Goal: Communication & Community: Answer question/provide support

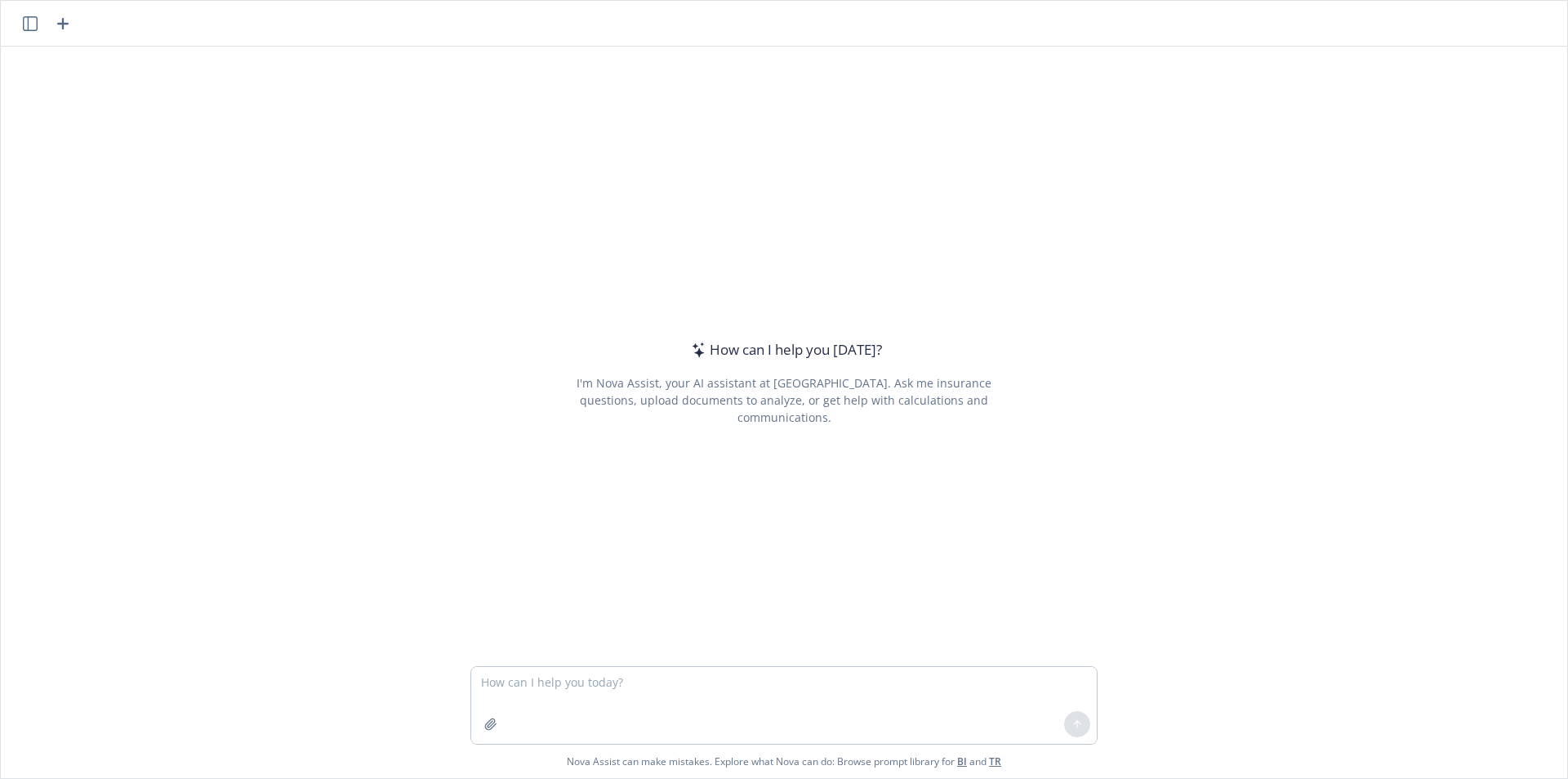
click at [752, 692] on textarea at bounding box center [784, 705] width 625 height 77
type textarea "can you clean this up?"
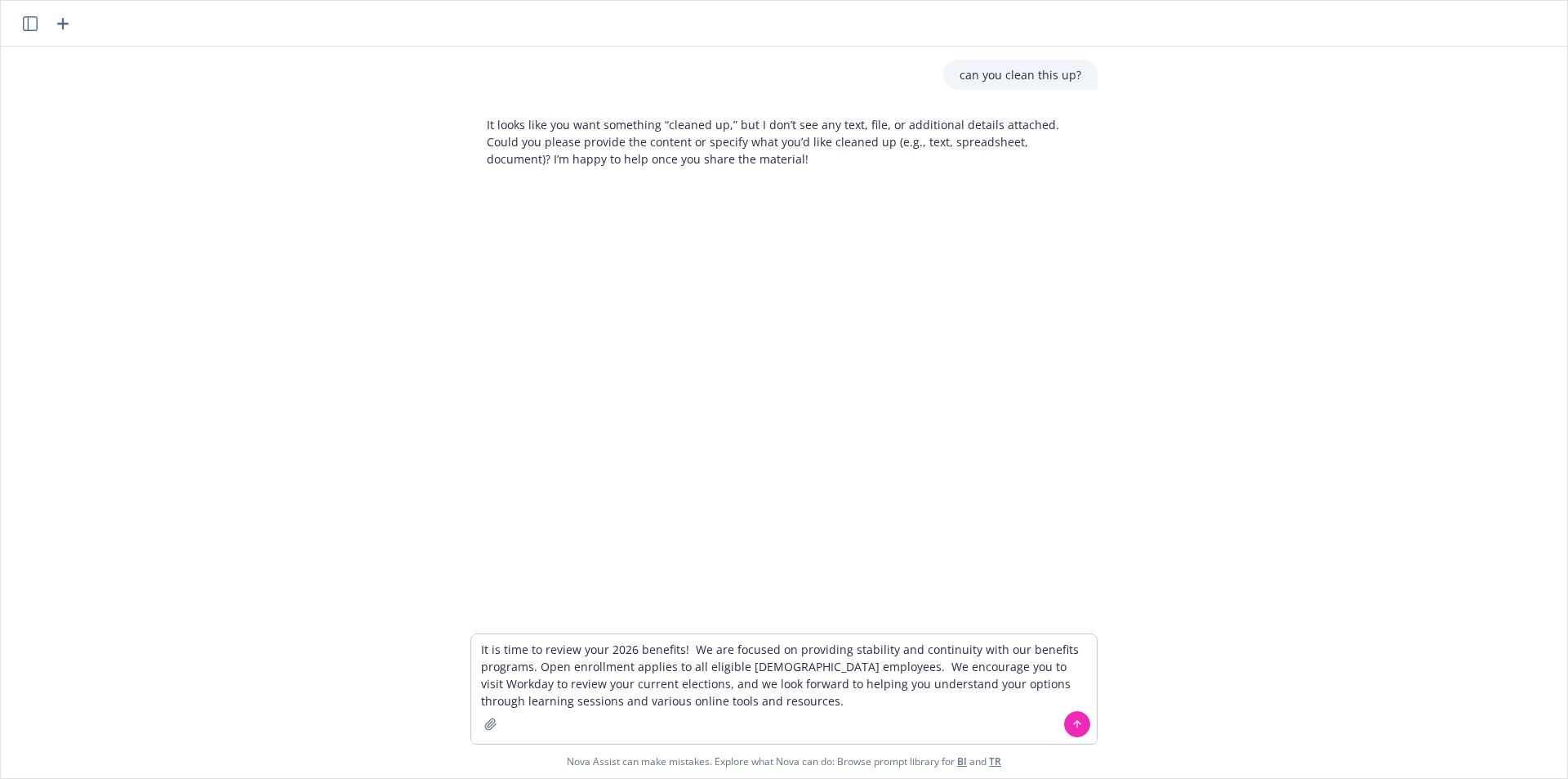
type textarea "It is time to review your 2026 benefits! We are focused on providing stability …"
click at [1065, 723] on button at bounding box center [1077, 723] width 26 height 26
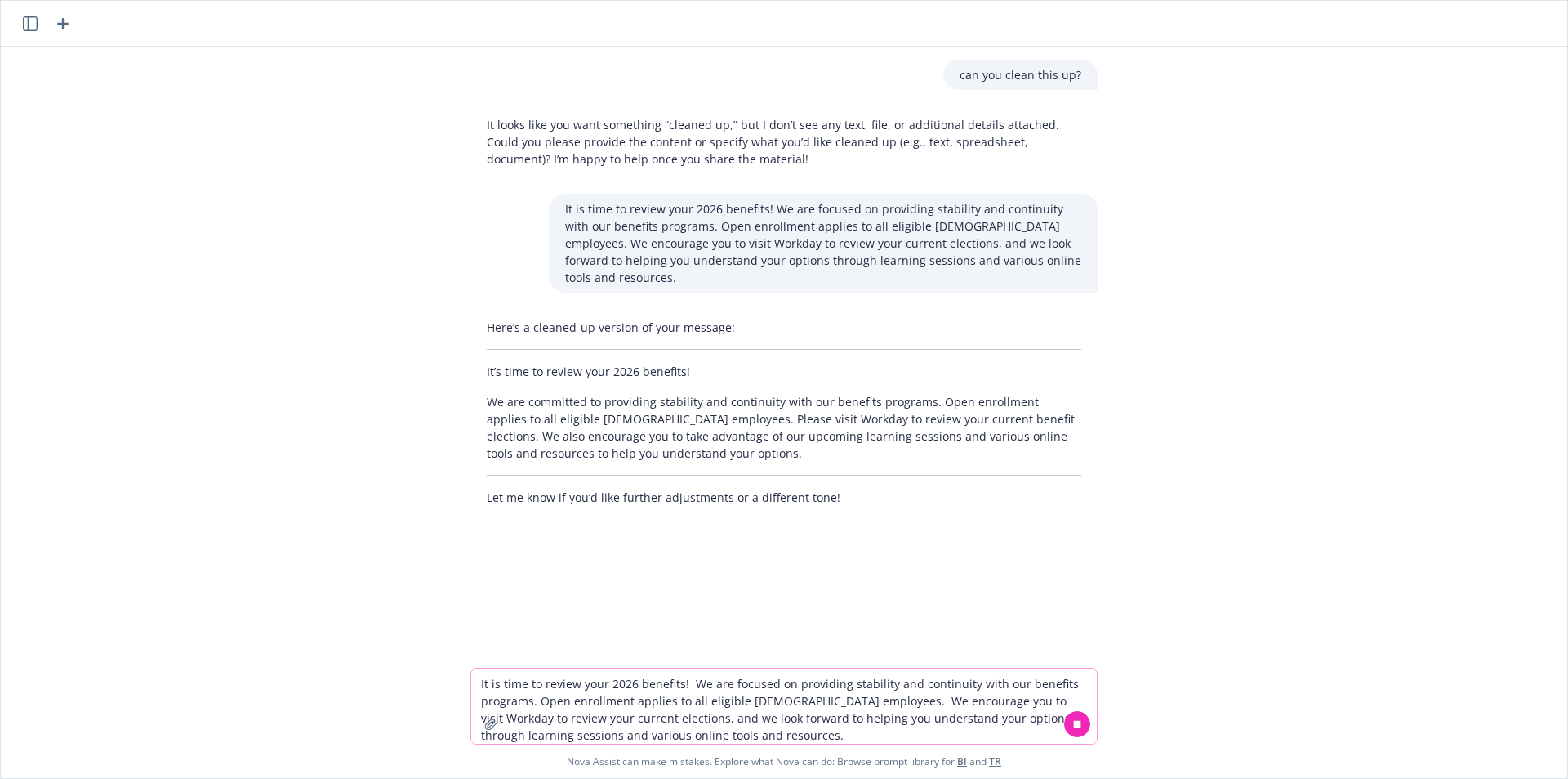
click at [633, 438] on p "We are committed to providing stability and continuity with our benefits progra…" at bounding box center [784, 427] width 595 height 69
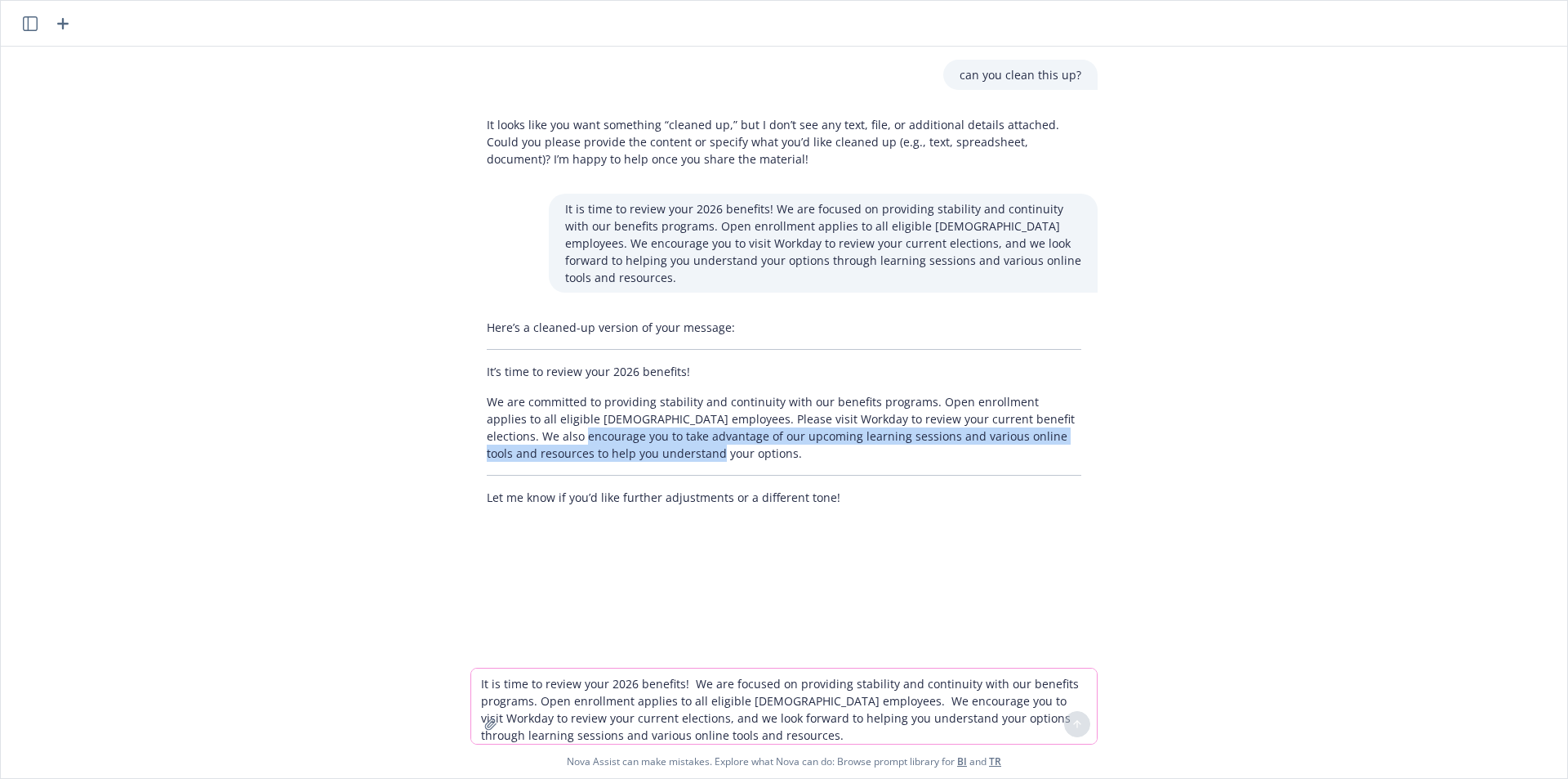
drag, startPoint x: 635, startPoint y: 438, endPoint x: 479, endPoint y: 422, distance: 156.8
click at [479, 422] on div "Here’s a cleaned-up version of your message: It’s time to review your 2026 bene…" at bounding box center [784, 411] width 627 height 200
copy p "to take advantage of our upcoming learning sessions and various online tools an…"
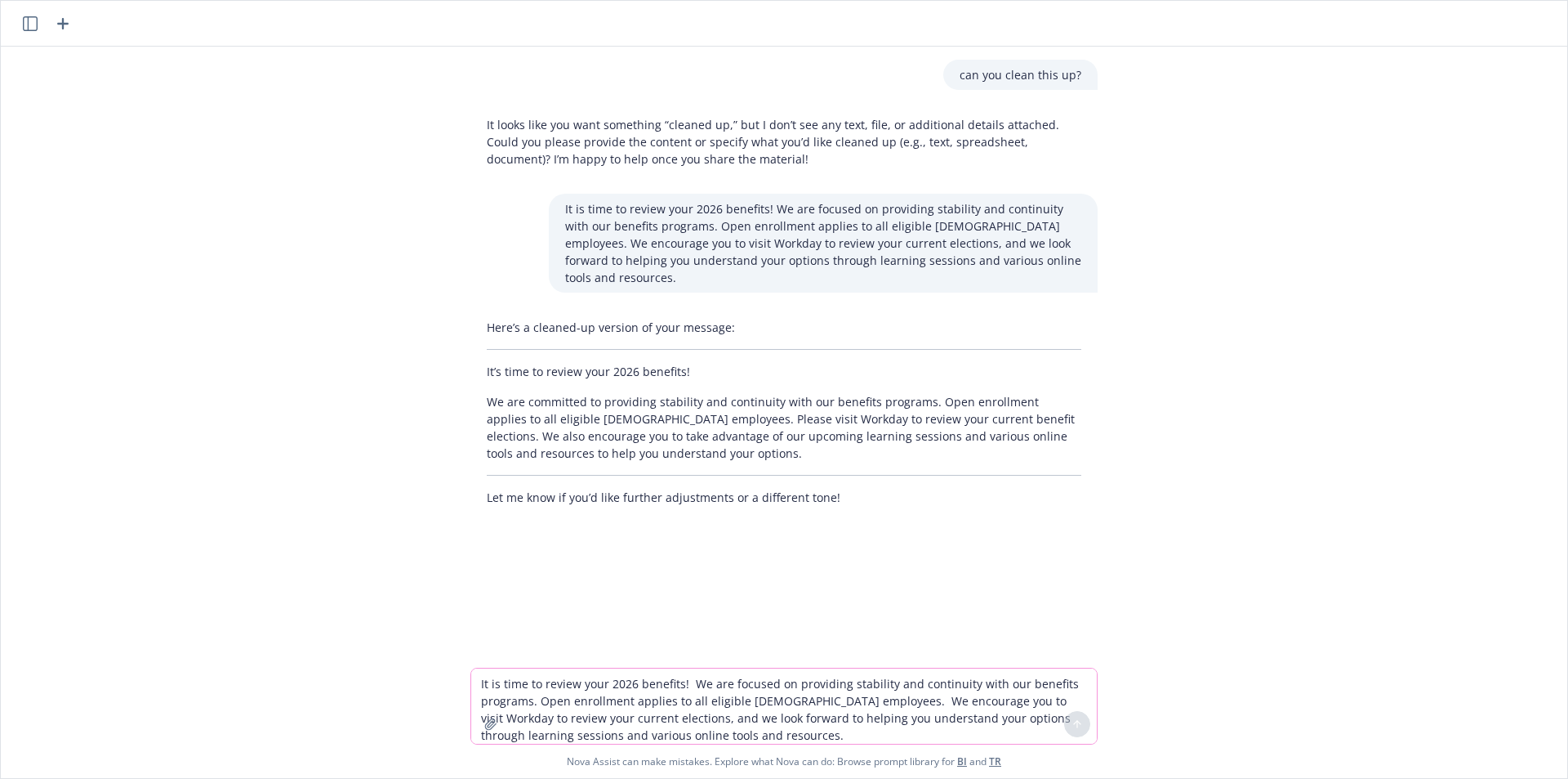
click at [659, 702] on textarea "It is time to review your 2026 benefits! We are focused on providing stability …" at bounding box center [784, 706] width 625 height 75
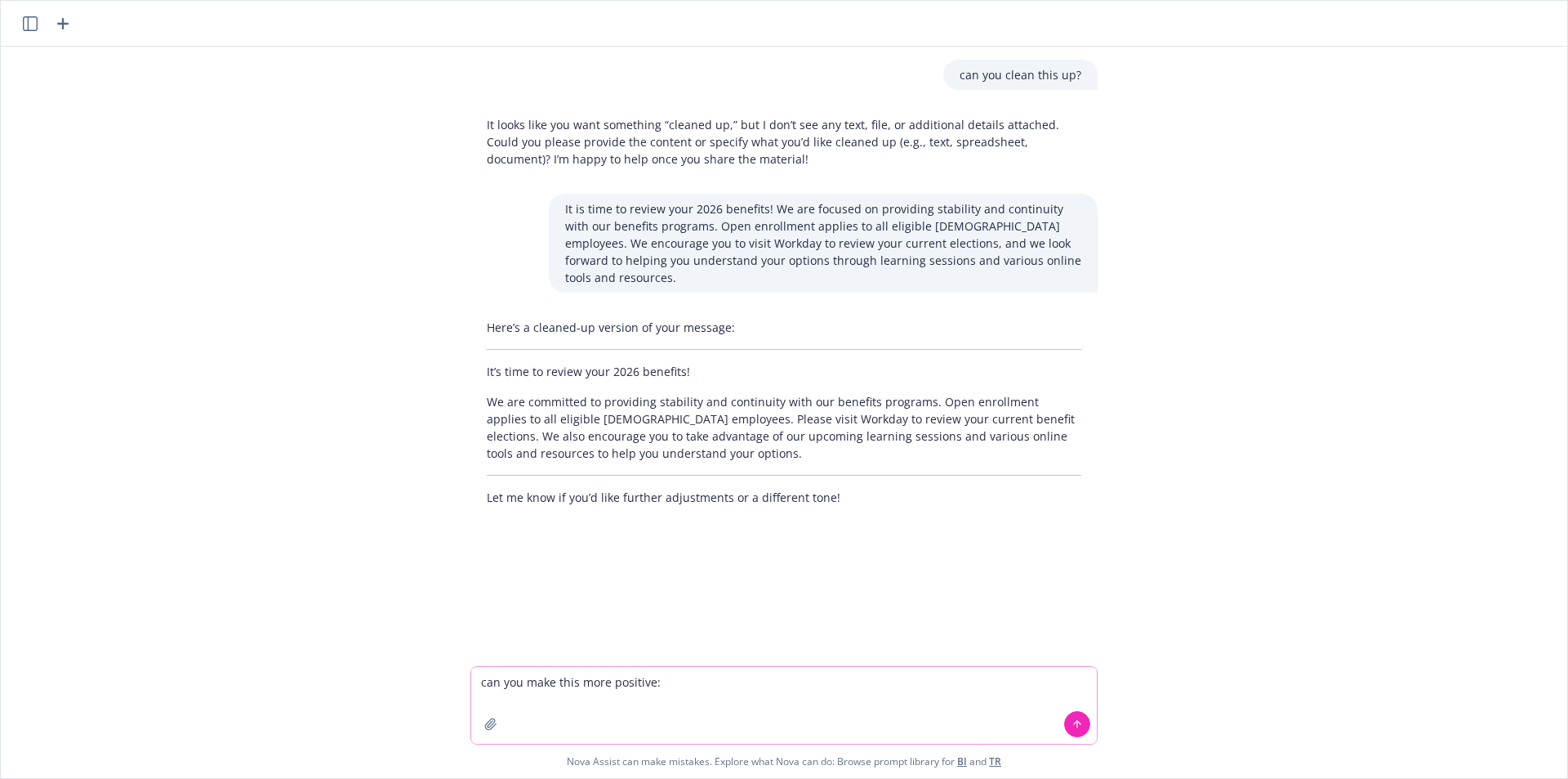
paste textarea "The benefits program design is largely unchanged, offering the same healthcare …"
type textarea "can you make this more positive: The benefits program design is largely unchang…"
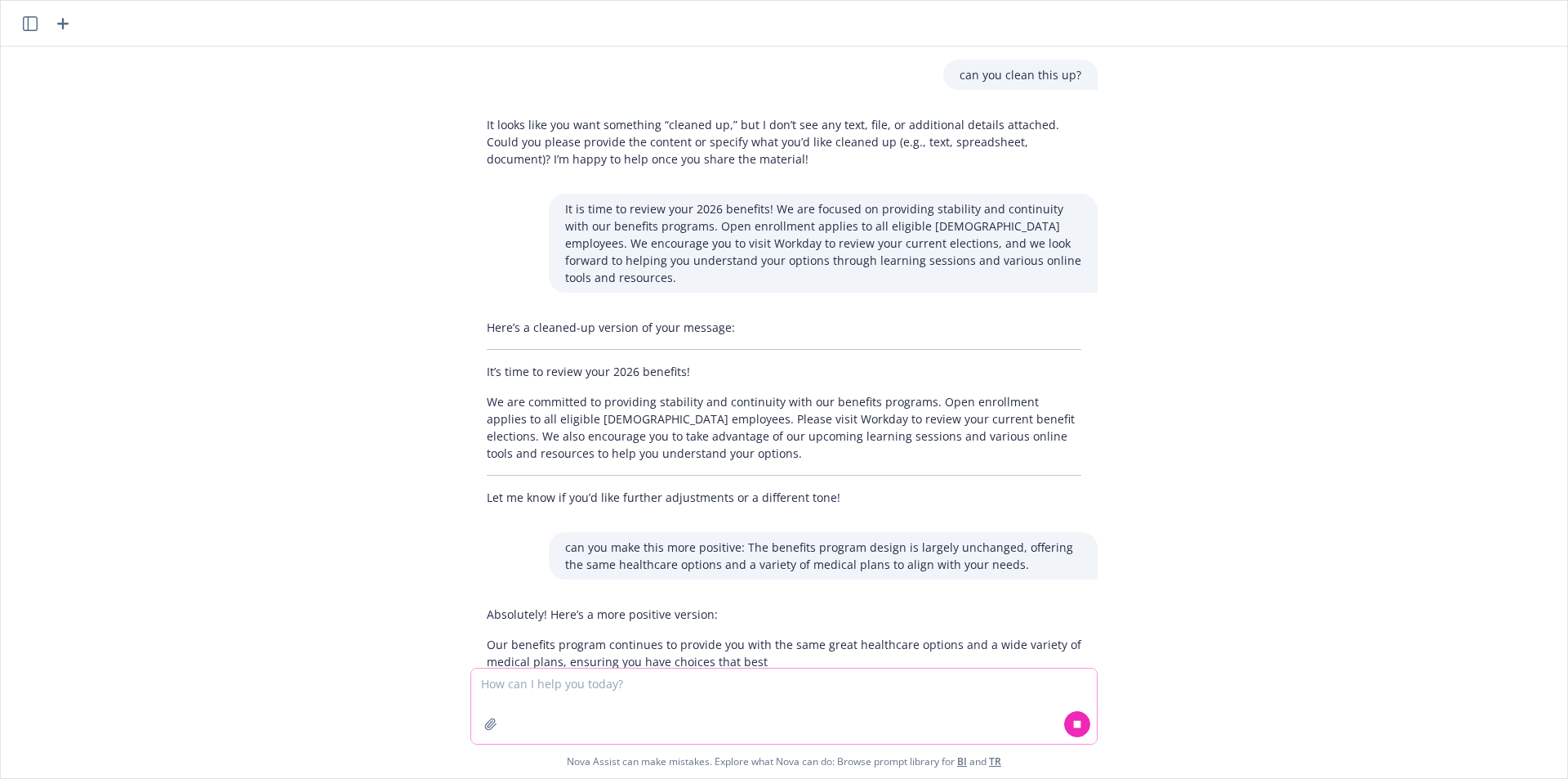
scroll to position [31, 0]
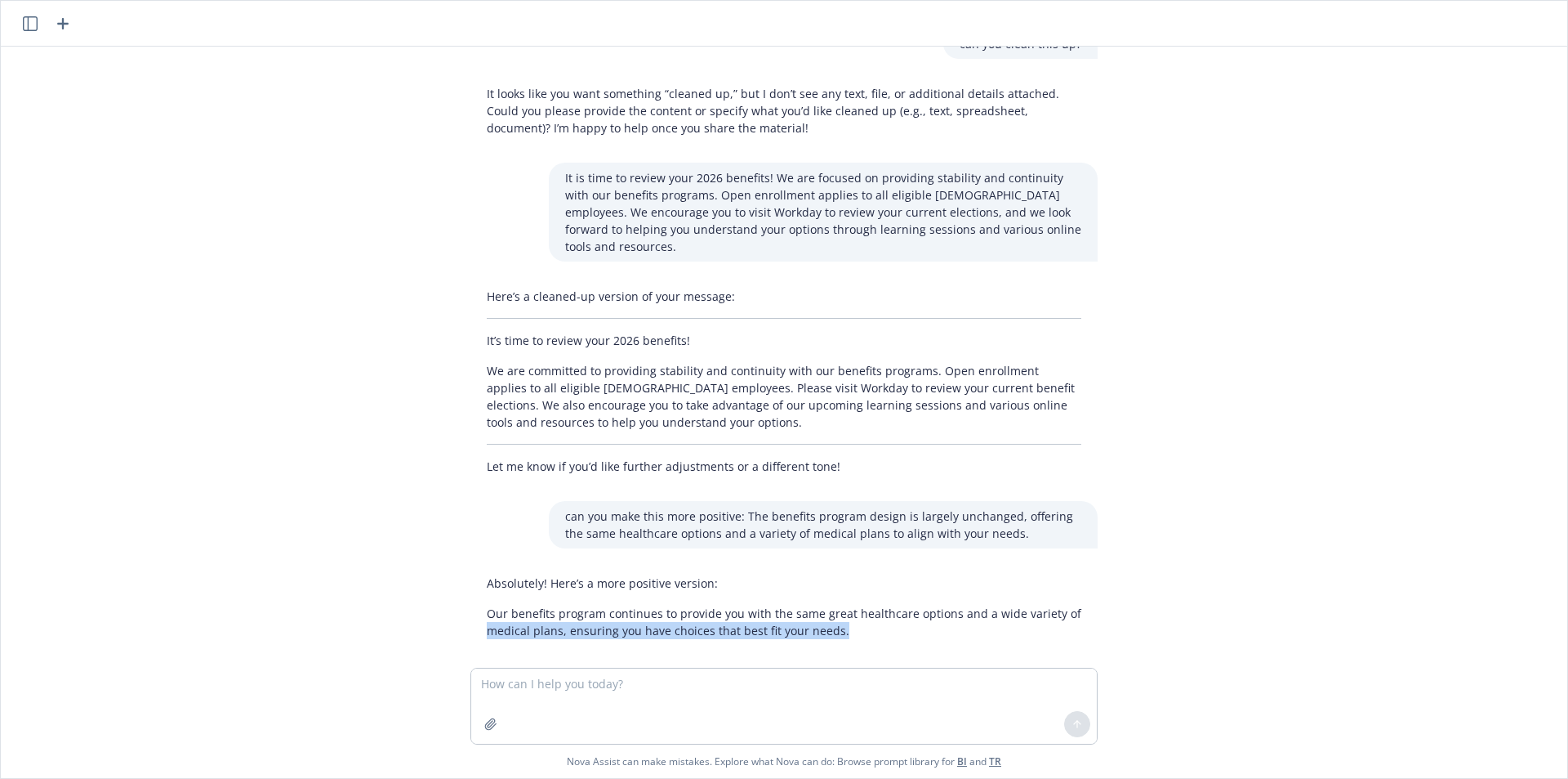
drag, startPoint x: 780, startPoint y: 616, endPoint x: 470, endPoint y: 606, distance: 310.2
click at [470, 606] on div "Absolutely! Here’s a more positive version: Our benefits program continues to p…" at bounding box center [784, 606] width 627 height 78
click at [787, 624] on div "Absolutely! Here’s a more positive version: Our benefits program continues to p…" at bounding box center [784, 606] width 627 height 78
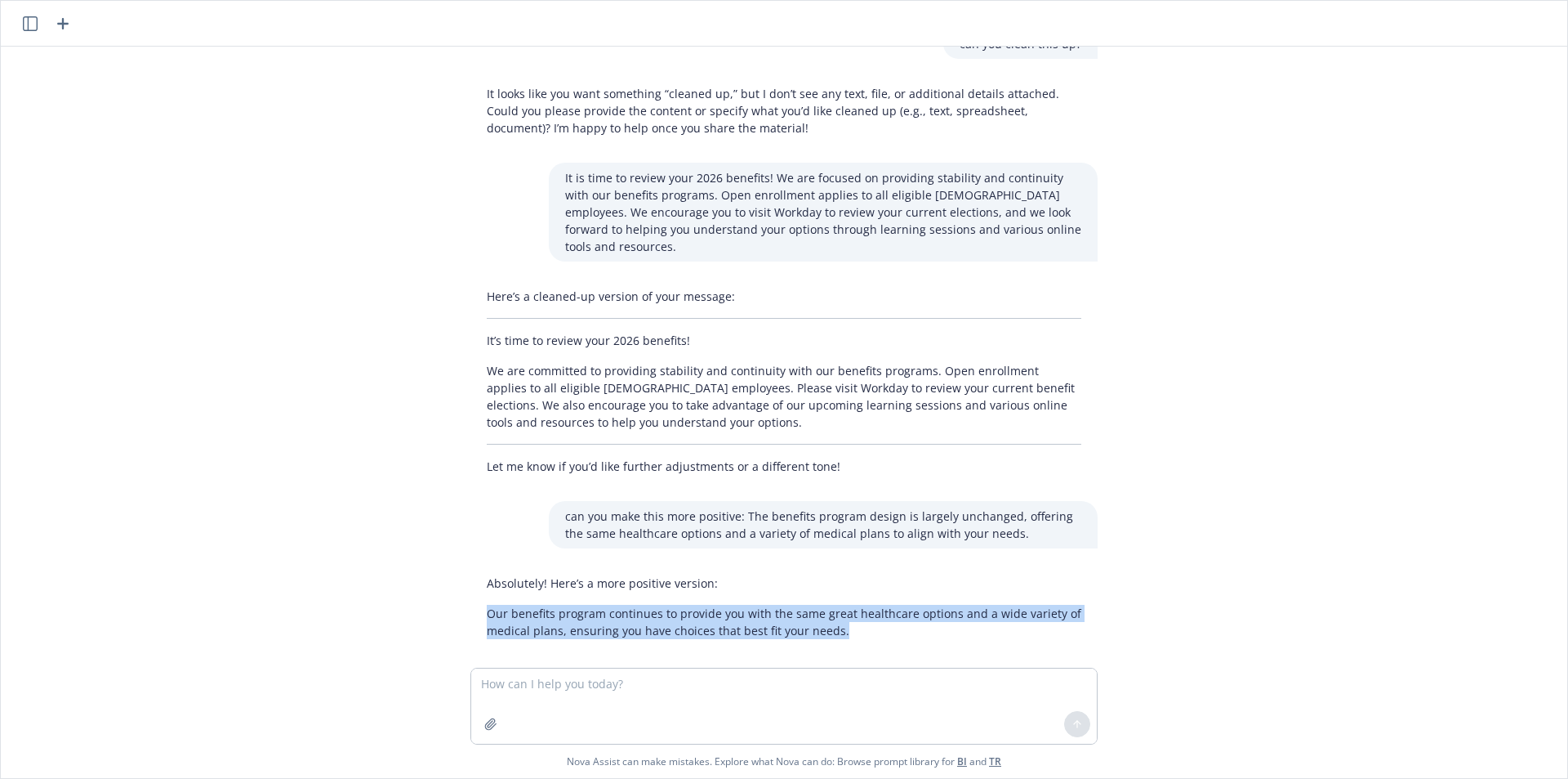
drag, startPoint x: 827, startPoint y: 612, endPoint x: 471, endPoint y: 599, distance: 356.2
click at [471, 599] on div "Absolutely! Here’s a more positive version: Our benefits program continues to p…" at bounding box center [784, 606] width 627 height 78
copy p "Our benefits program continues to provide you with the same great healthcare op…"
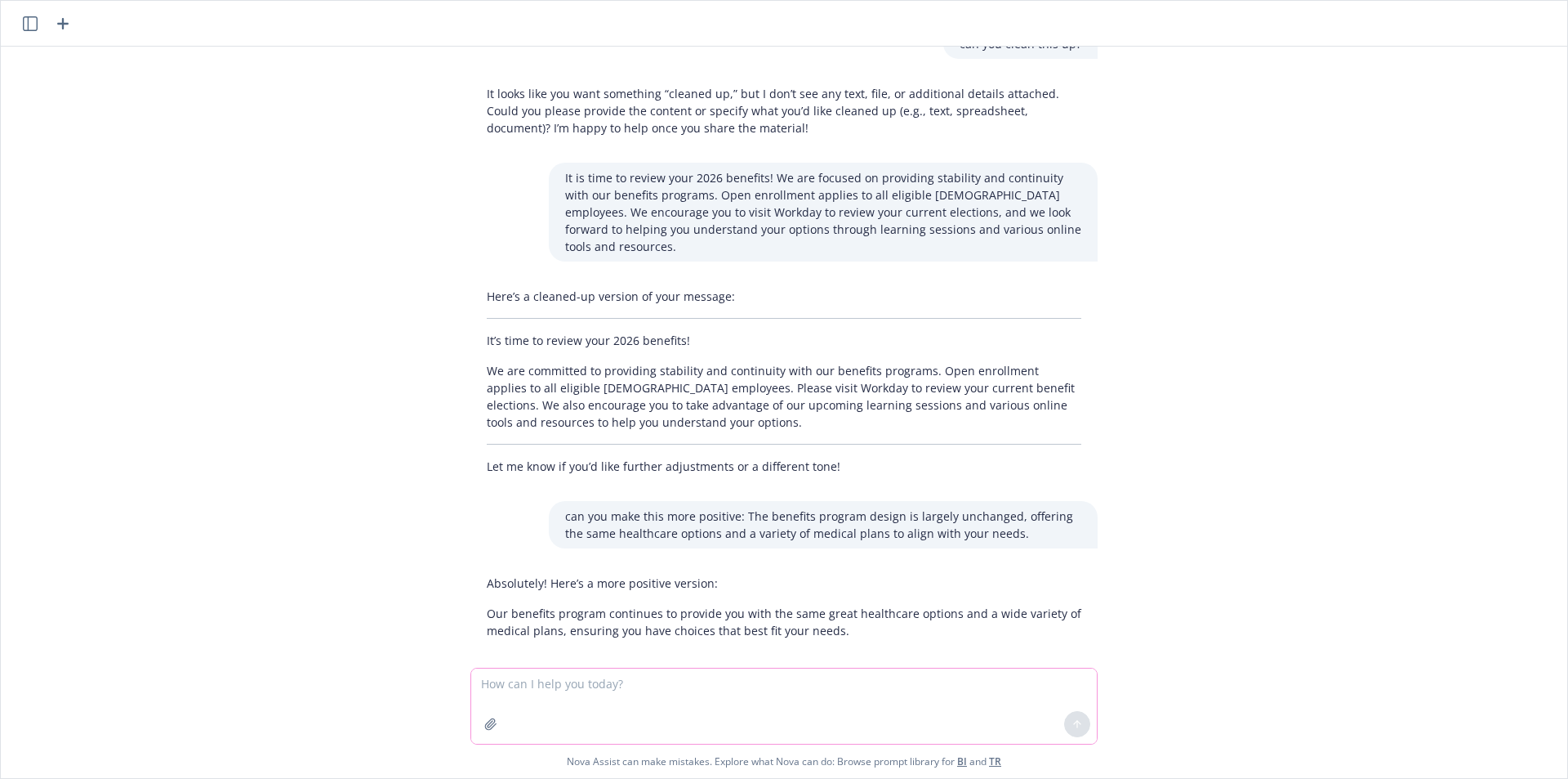
click at [690, 697] on textarea at bounding box center [784, 706] width 625 height 75
paste textarea "In an environment of escalating healthcare costs, we are working to keep costs …"
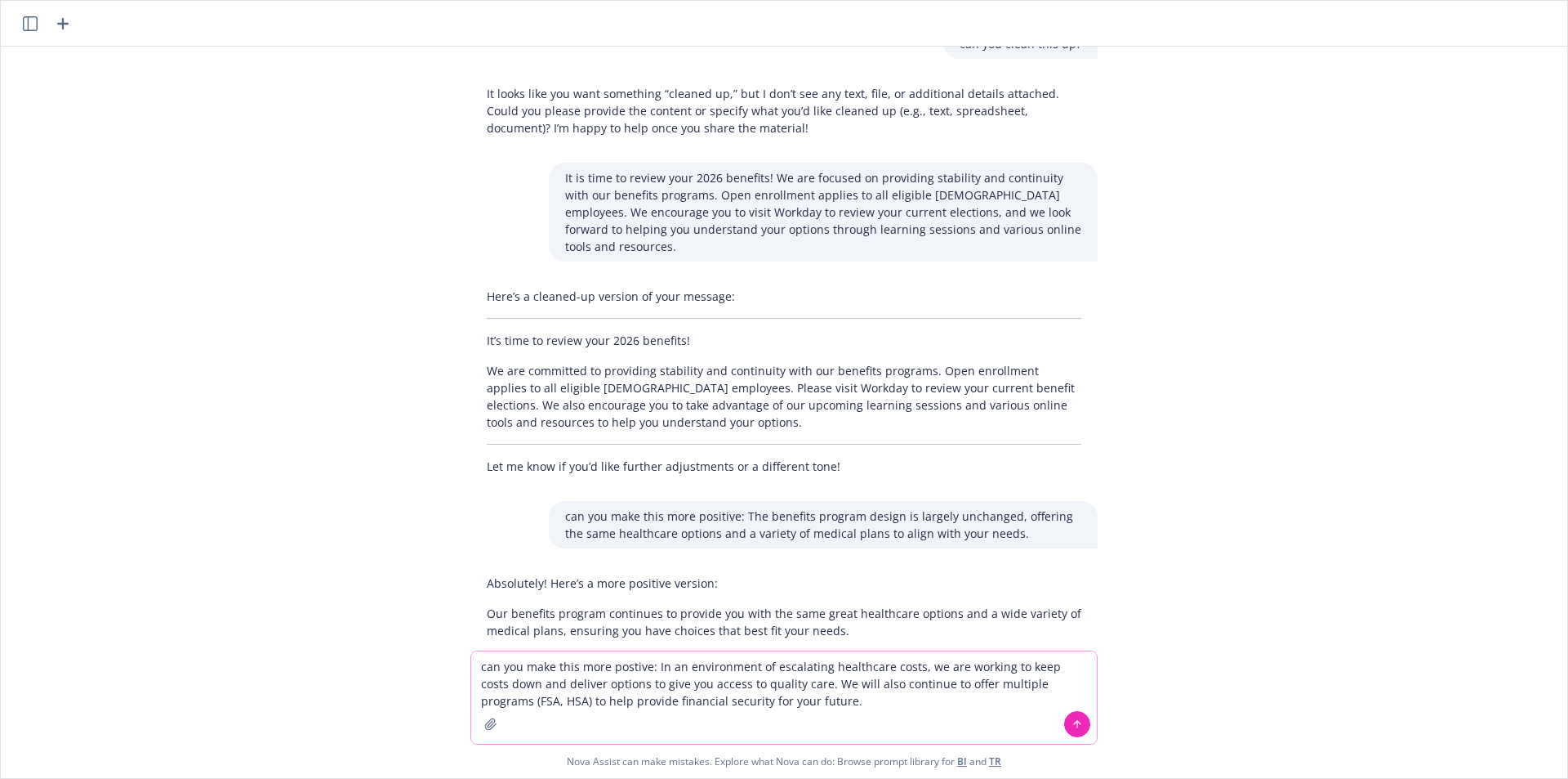
paste textarea "In an environment of escalating healthcare costs, we are working to keep costs …"
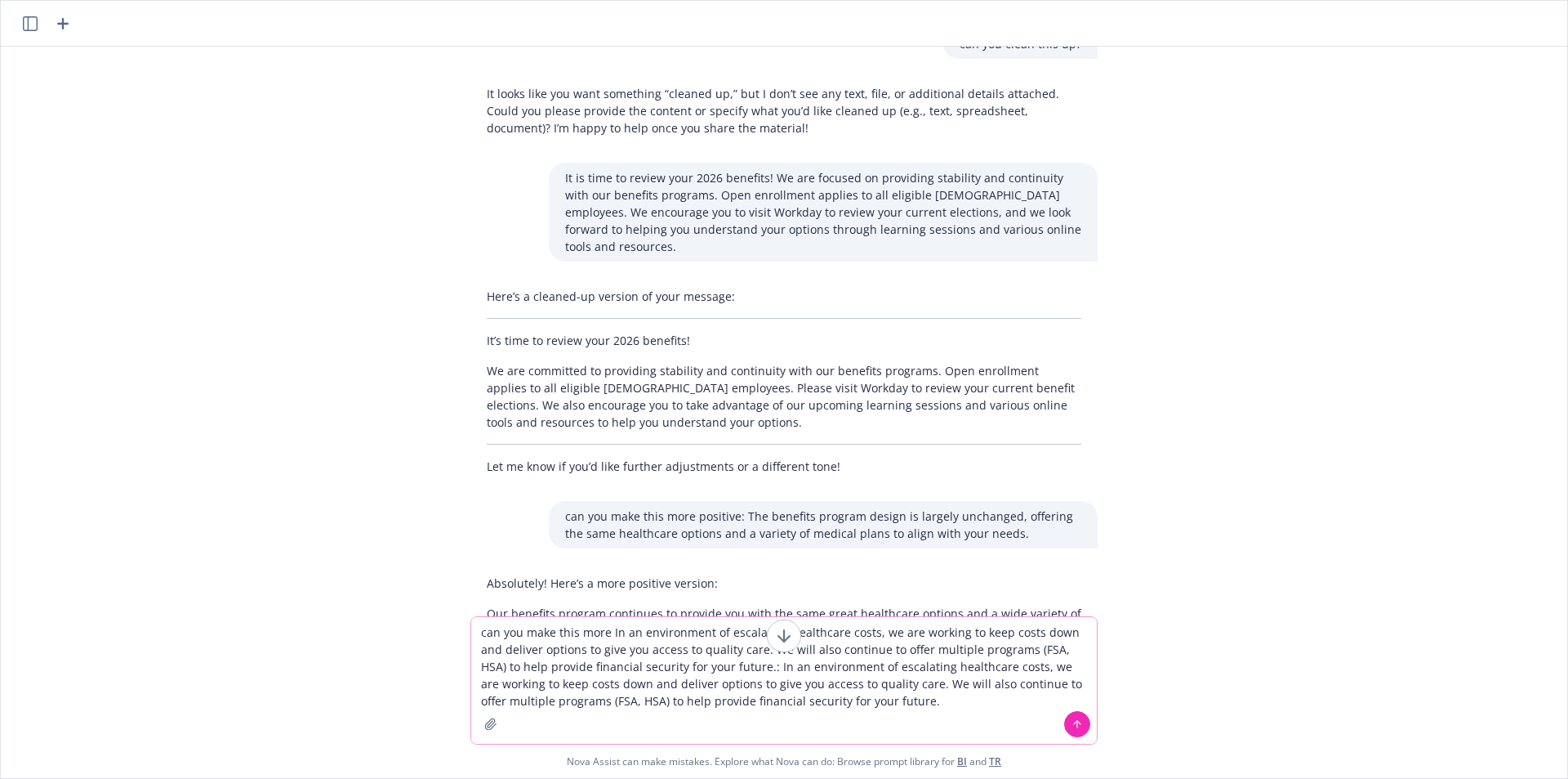
click at [605, 637] on textarea "can you make this more In an environment of escalating healthcare costs, we are…" at bounding box center [784, 679] width 625 height 126
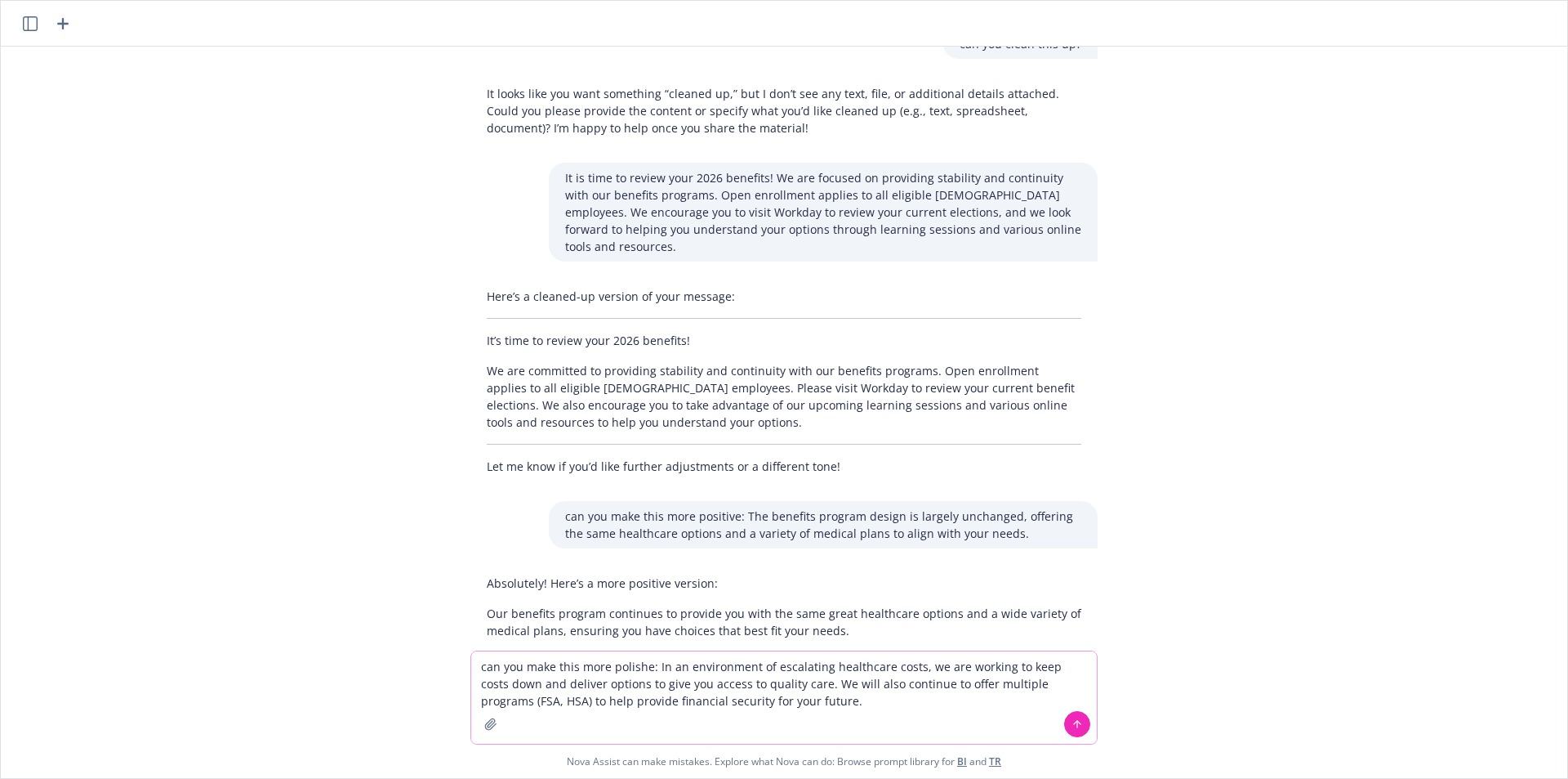
type textarea "can you make this more polished: In an environment of escalating healthcare cos…"
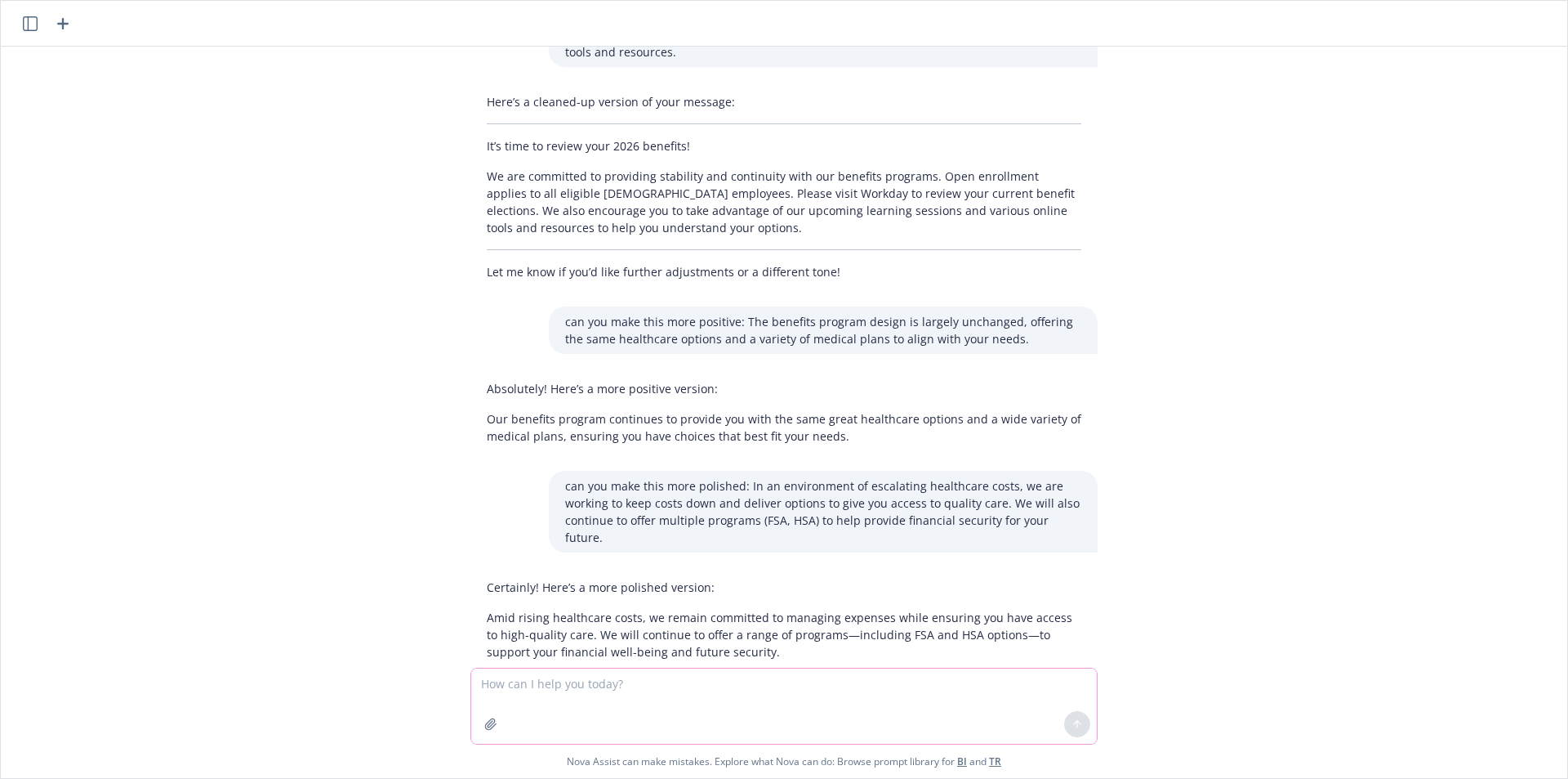
scroll to position [229, 0]
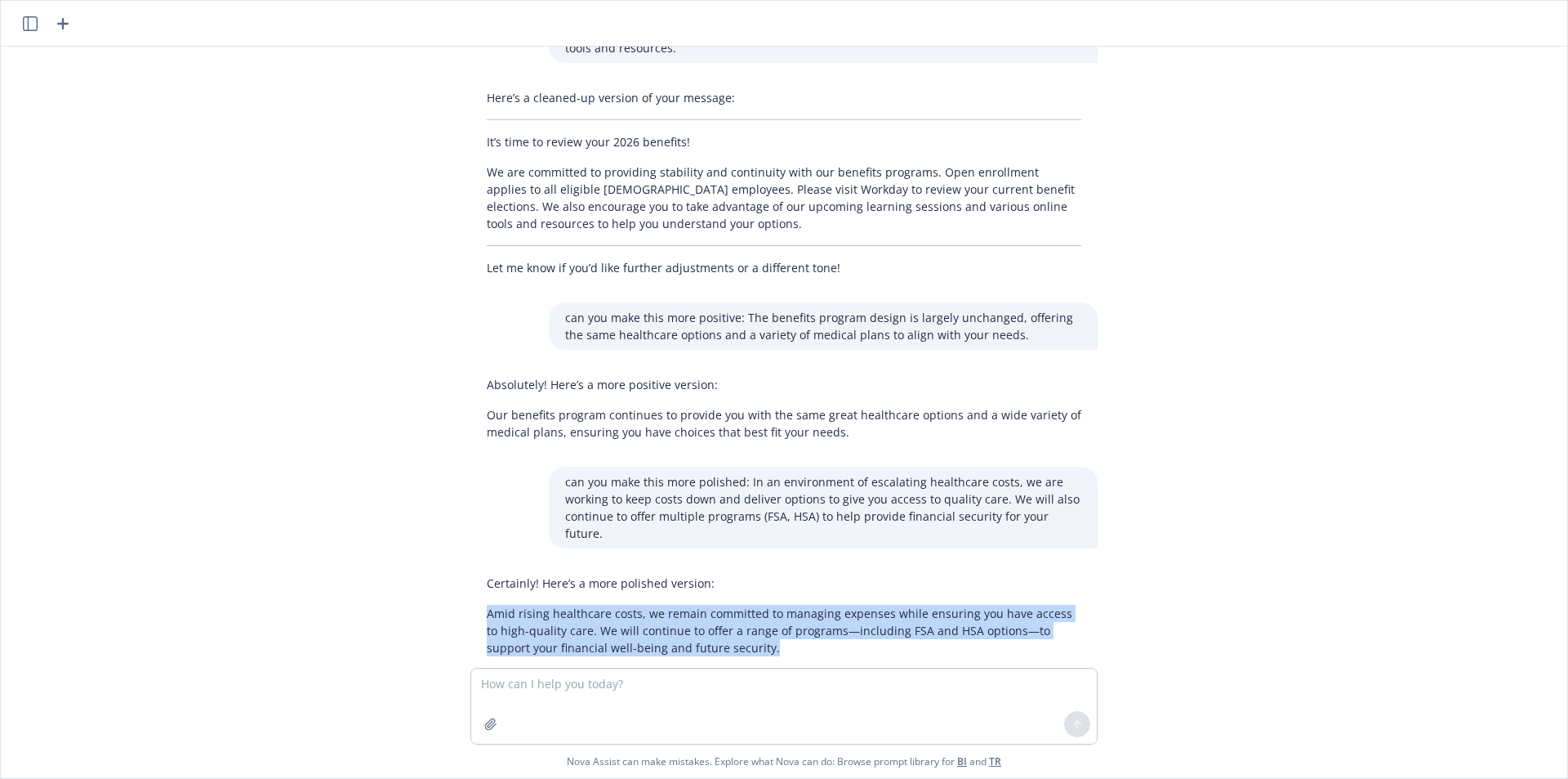
drag, startPoint x: 712, startPoint y: 614, endPoint x: 443, endPoint y: 583, distance: 270.8
click at [443, 583] on div "can you clean this up? It looks like you want something “cleaned up,” but I don…" at bounding box center [784, 357] width 1566 height 621
copy p "Amid rising healthcare costs, we remain committed to managing expenses while en…"
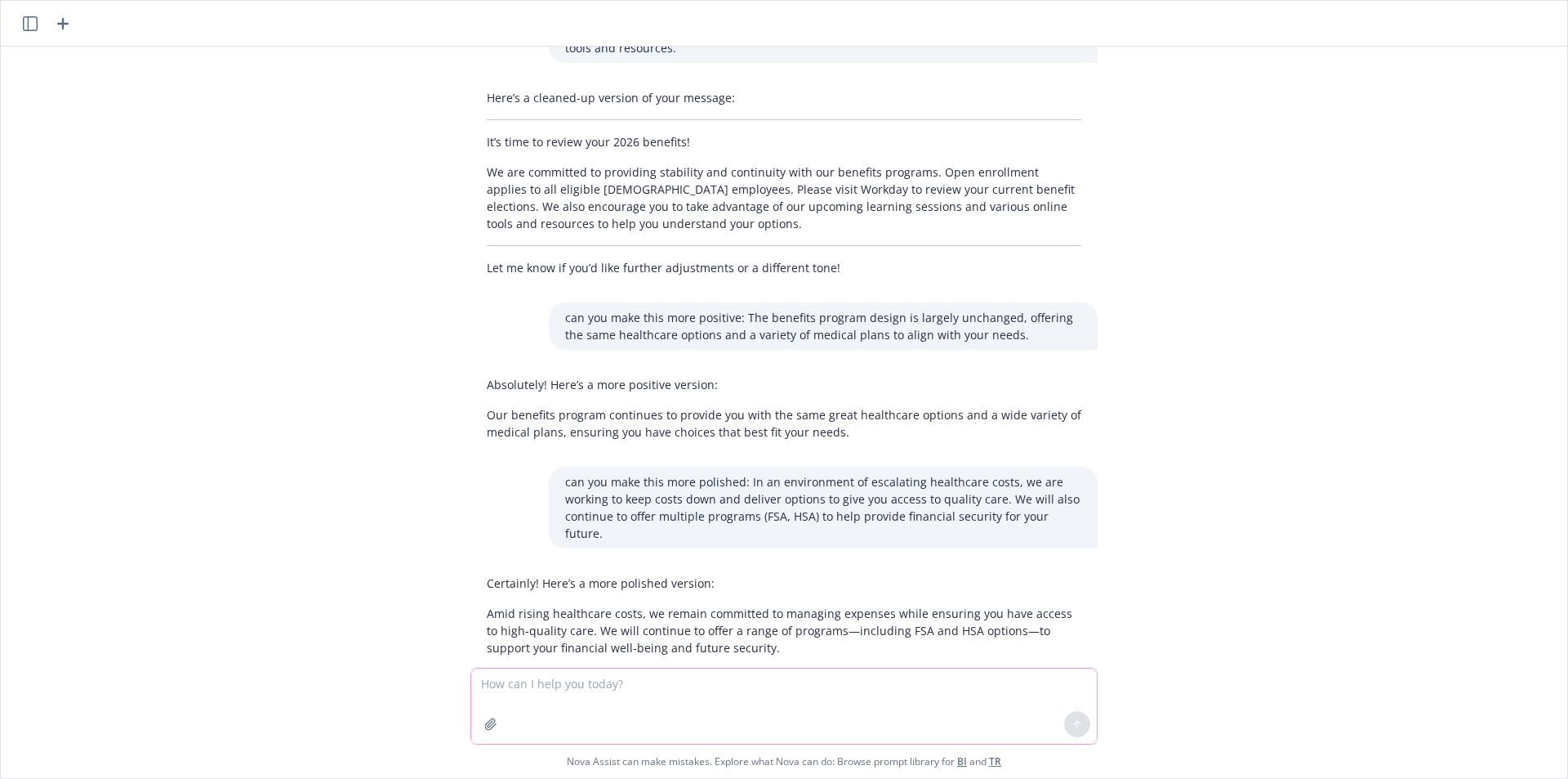
click at [661, 694] on textarea at bounding box center [784, 706] width 625 height 75
type textarea "p"
paste textarea "Everyone’s situation is unique, and we want to ensure that you are empowered to…"
type textarea "can you make a more polished version: Everyone’s situation is unique, and we wa…"
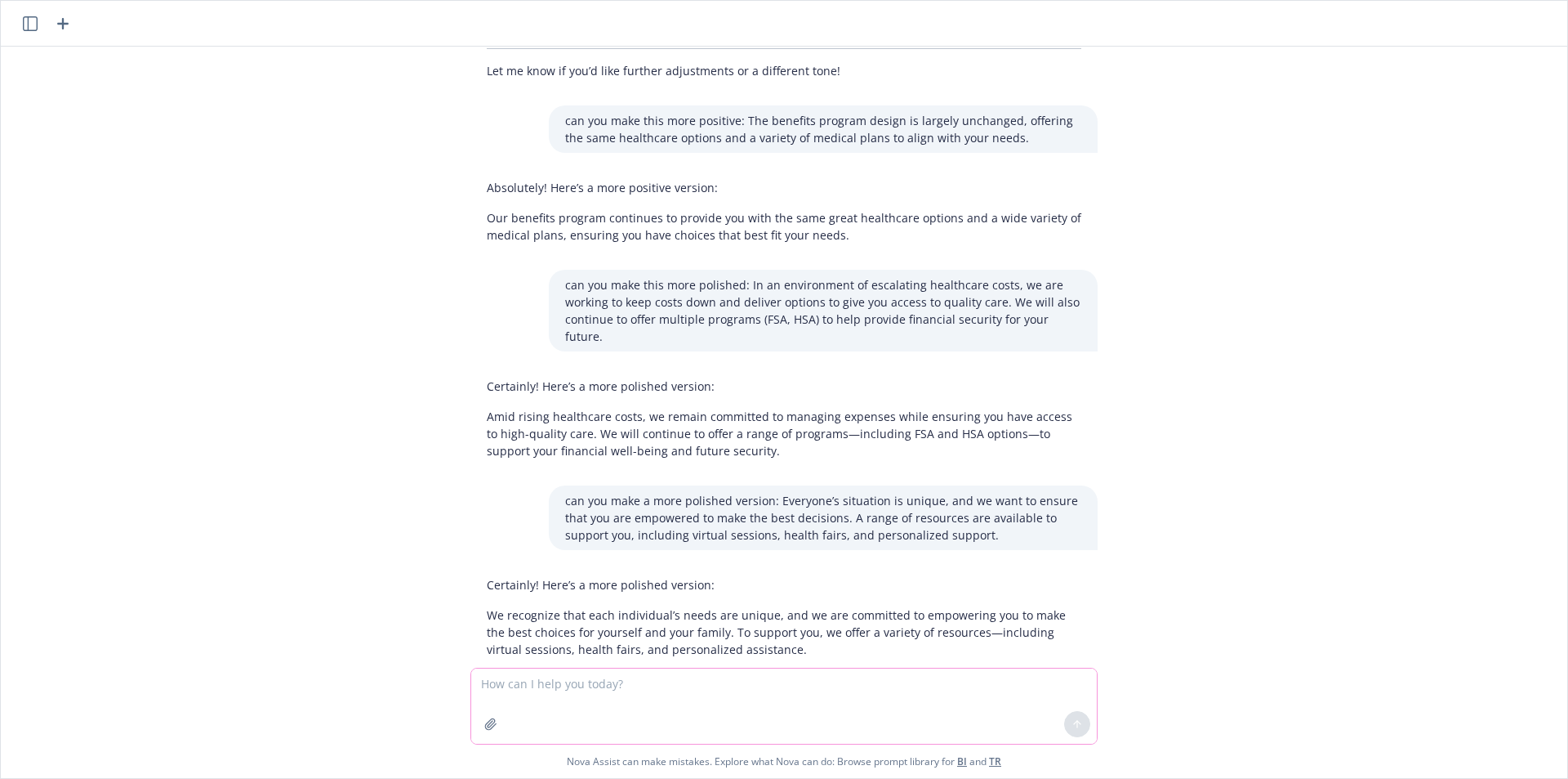
scroll to position [428, 0]
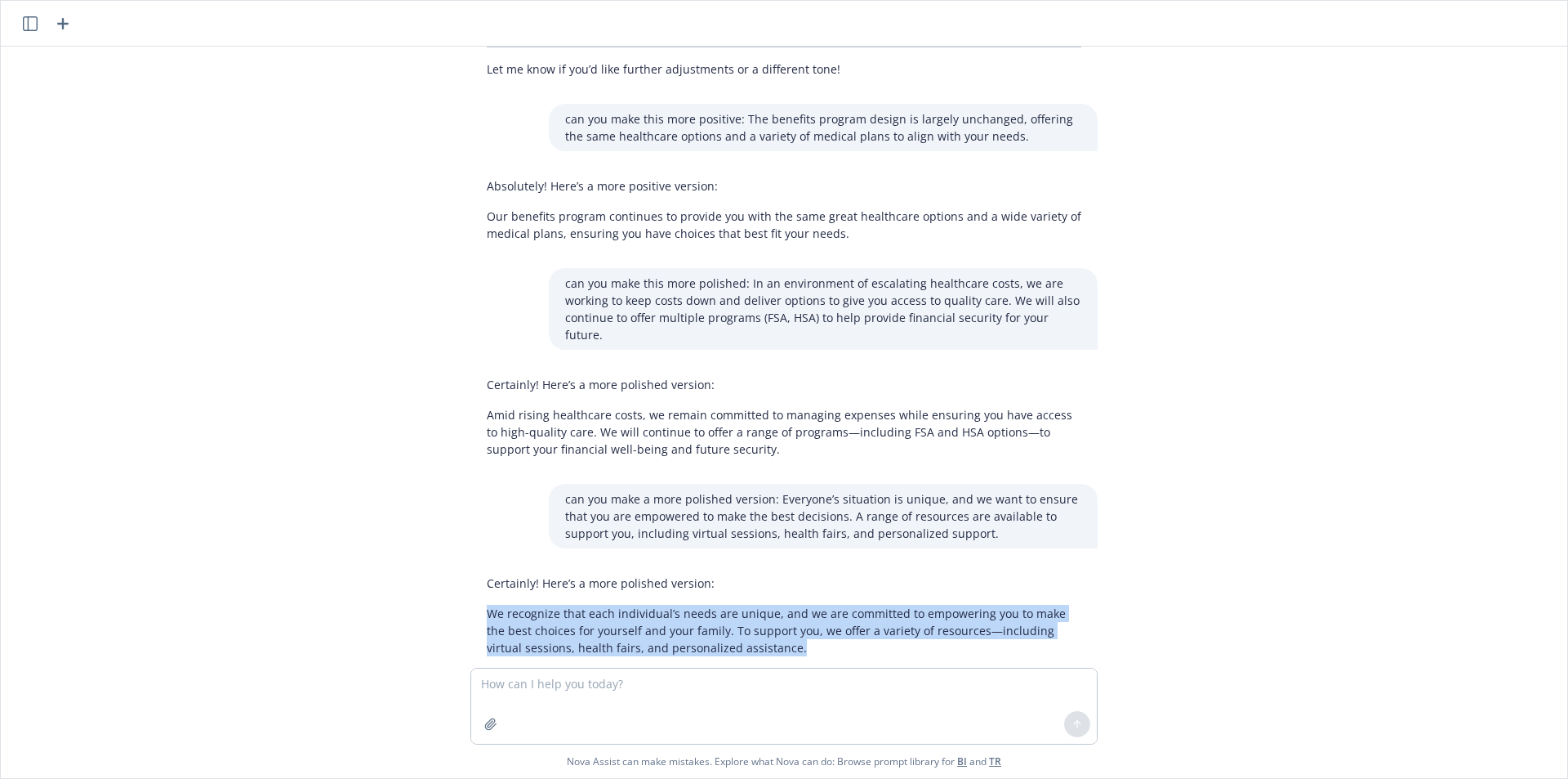
drag, startPoint x: 762, startPoint y: 614, endPoint x: 454, endPoint y: 580, distance: 309.9
click at [457, 580] on div "Certainly! Here’s a more polished version: We recognize that each individual’s …" at bounding box center [783, 615] width 653 height 95
copy p "We recognize that each individual’s needs are unique, and we are committed to e…"
click at [635, 697] on textarea at bounding box center [784, 706] width 625 height 75
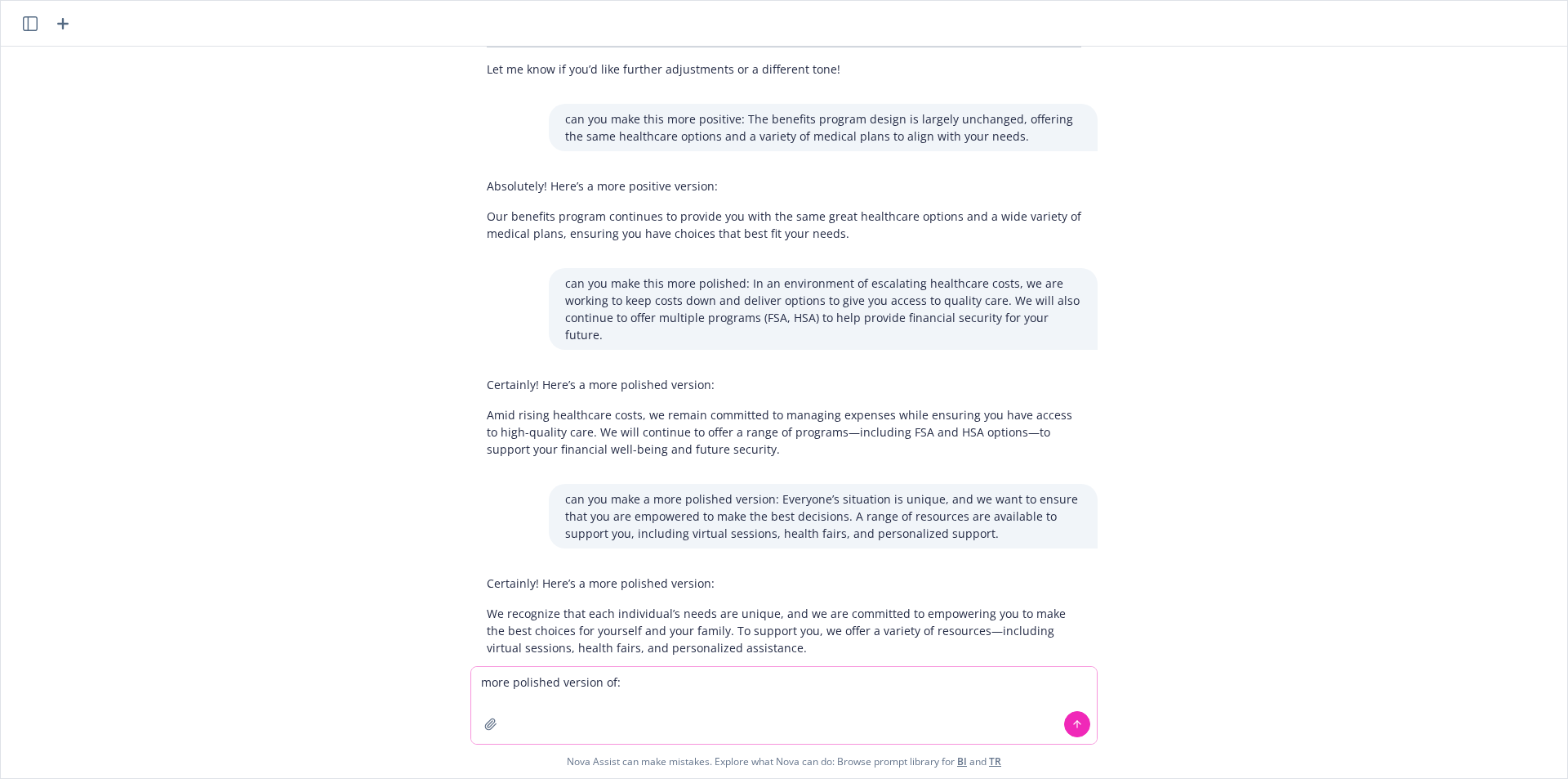
paste textarea "This is your once-a-year opportunity to update or change your benefits and ensu…"
type textarea "more polished version of: This is your once-a-year opportunity to update or cha…"
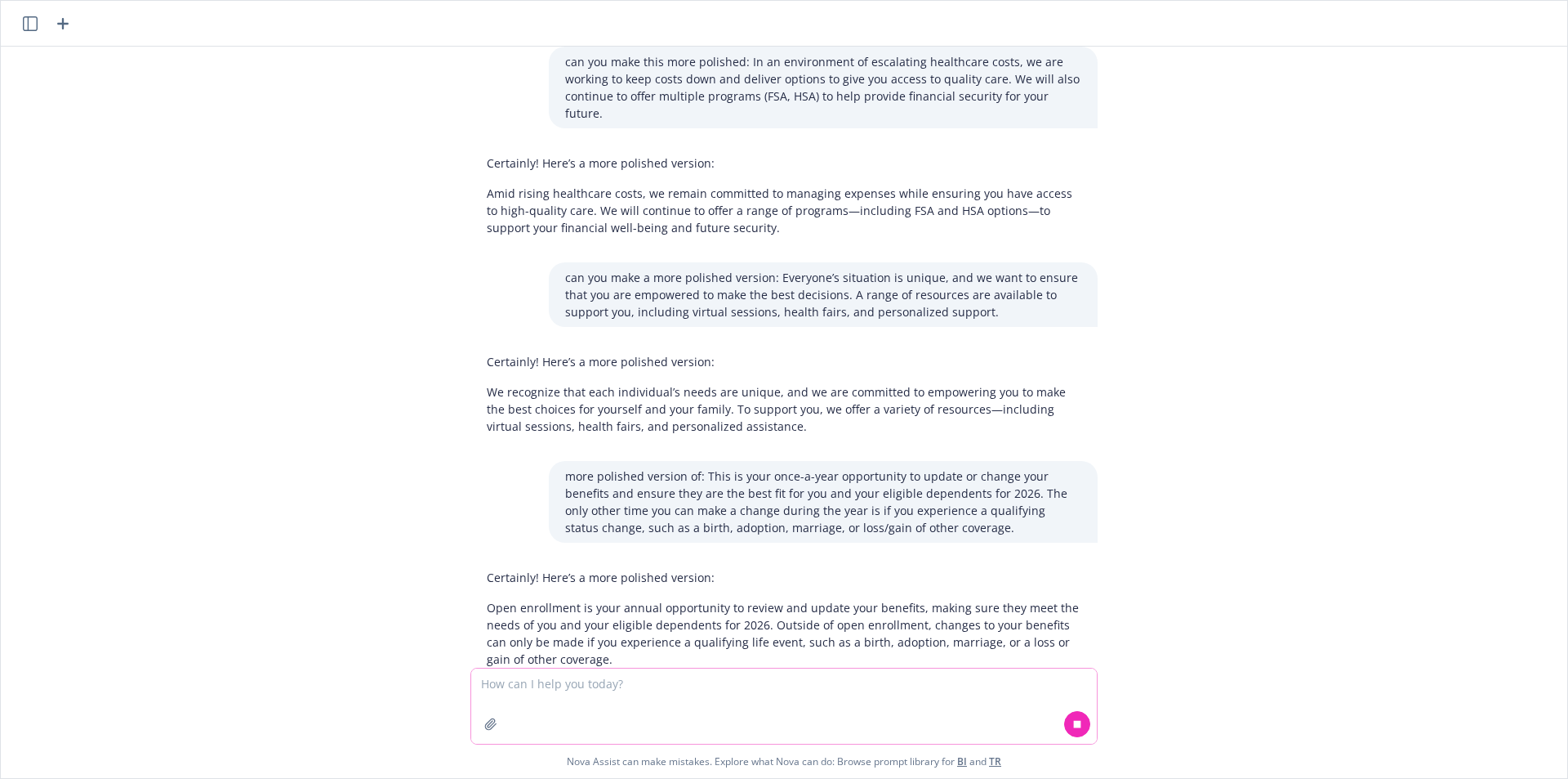
scroll to position [661, 0]
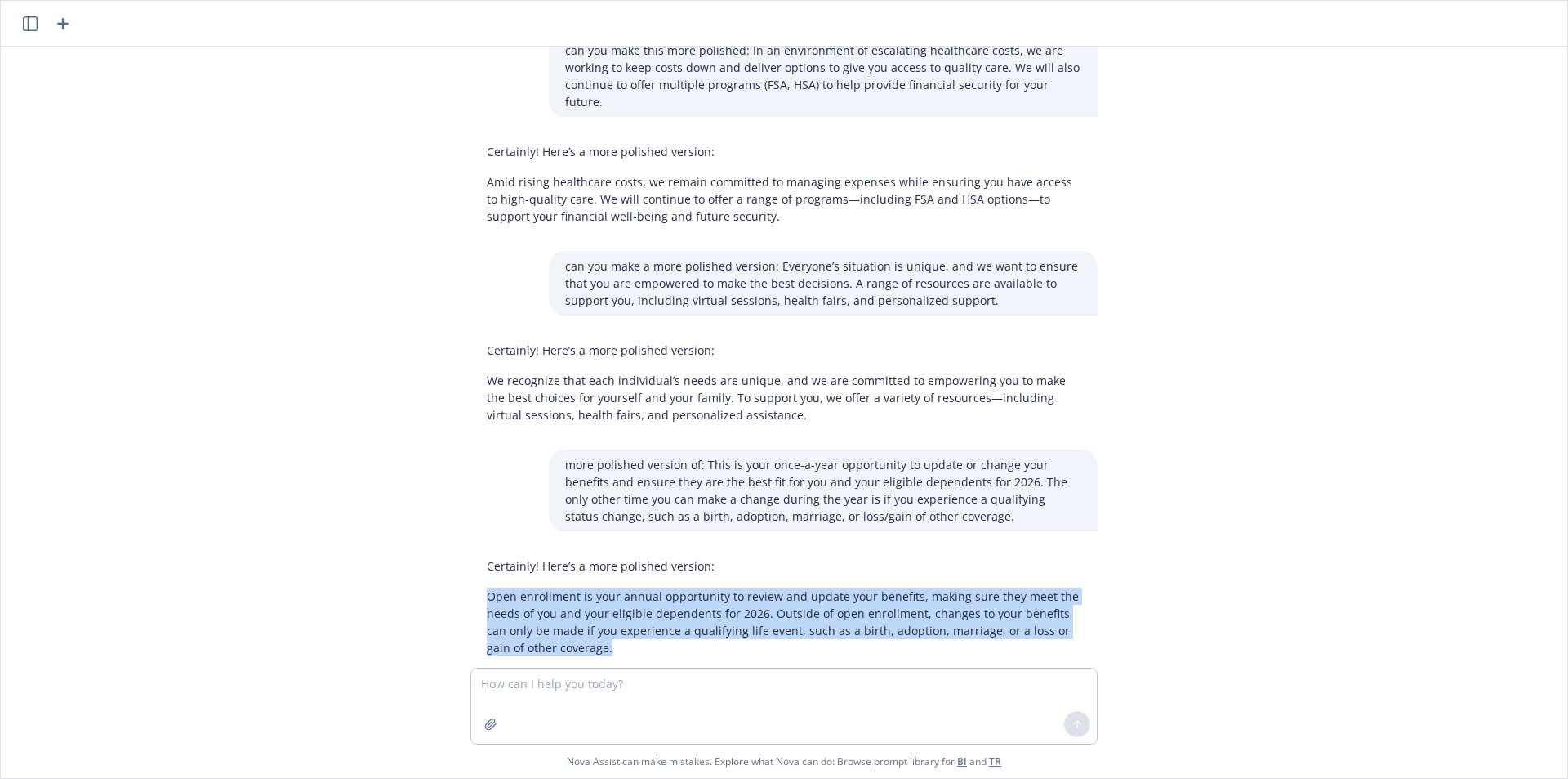
drag, startPoint x: 584, startPoint y: 606, endPoint x: 475, endPoint y: 567, distance: 115.8
click at [487, 587] on p "Open enrollment is your annual opportunity to review and update your benefits, …" at bounding box center [784, 621] width 595 height 69
copy p "Open enrollment is your annual opportunity to review and update your benefits, …"
